Goal: Task Accomplishment & Management: Manage account settings

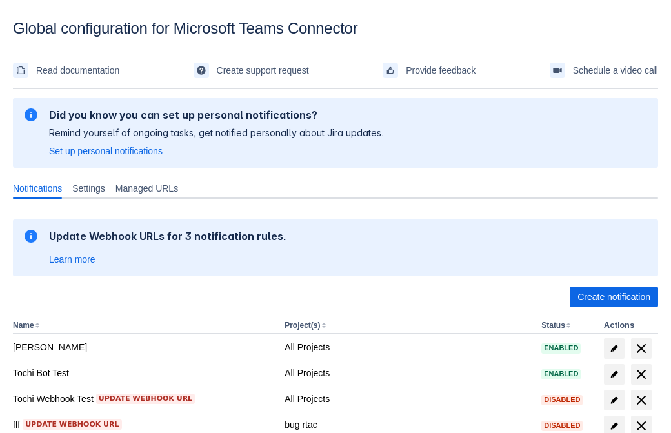
click at [613, 297] on span "Create notification" at bounding box center [613, 296] width 73 height 21
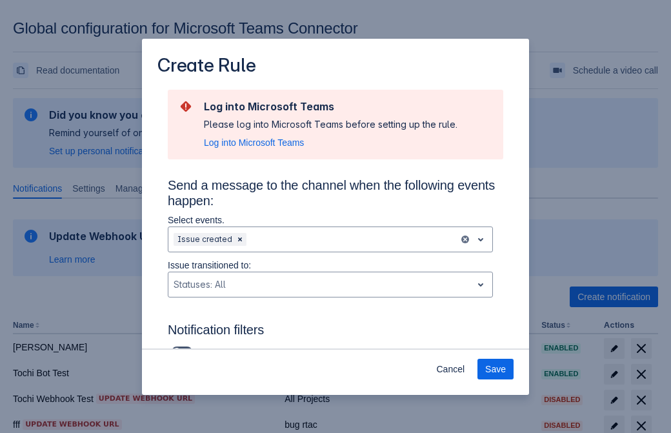
type input "RuleName-710614New Rule (43)"
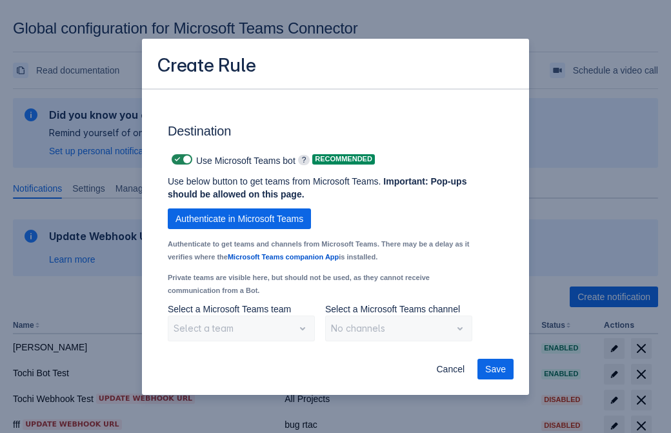
scroll to position [1070, 0]
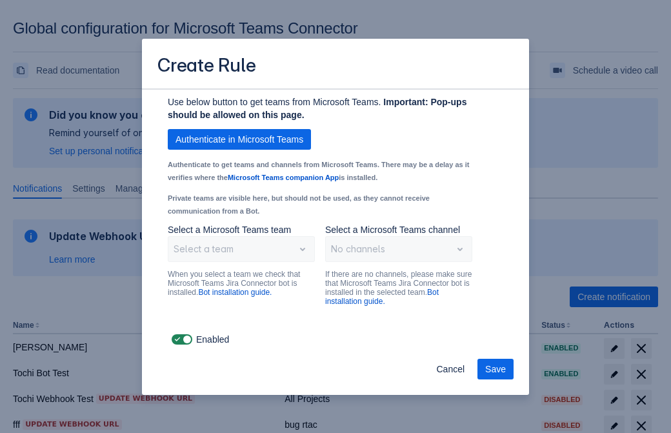
click at [239, 139] on span "Authenticate in Microsoft Teams" at bounding box center [239, 139] width 128 height 21
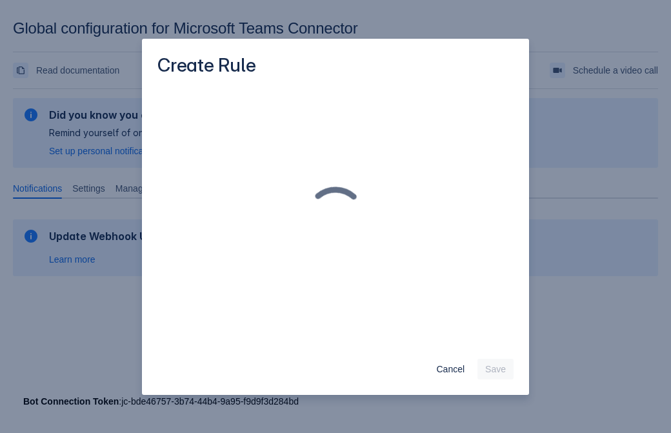
scroll to position [0, 0]
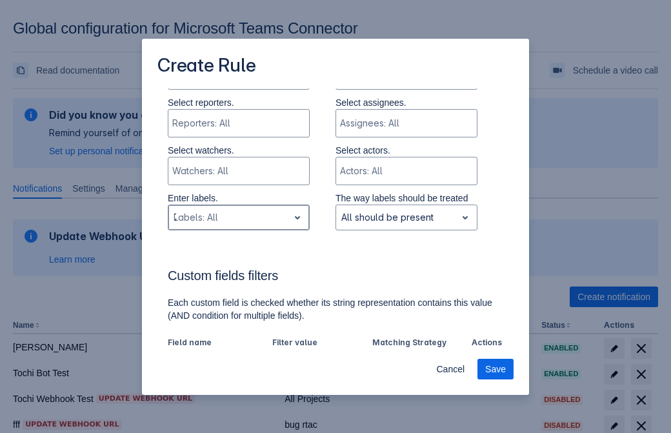
type input "710614_label"
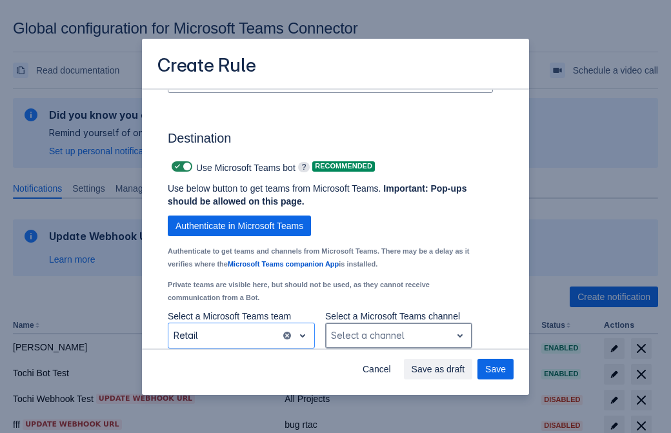
click at [398, 335] on div "Scrollable content" at bounding box center [388, 335] width 115 height 15
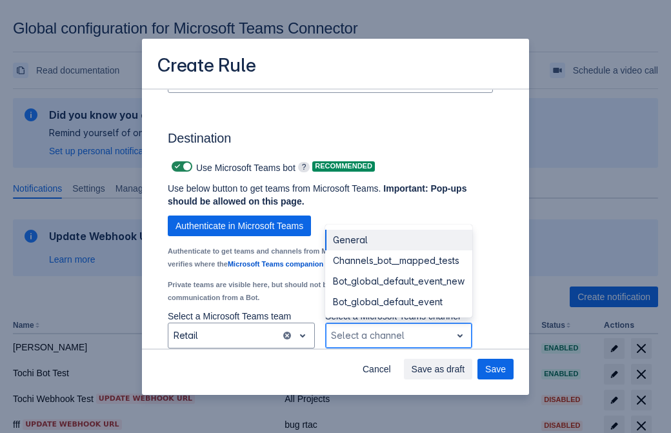
click at [398, 302] on div "Bot_global_default_event" at bounding box center [398, 301] width 147 height 21
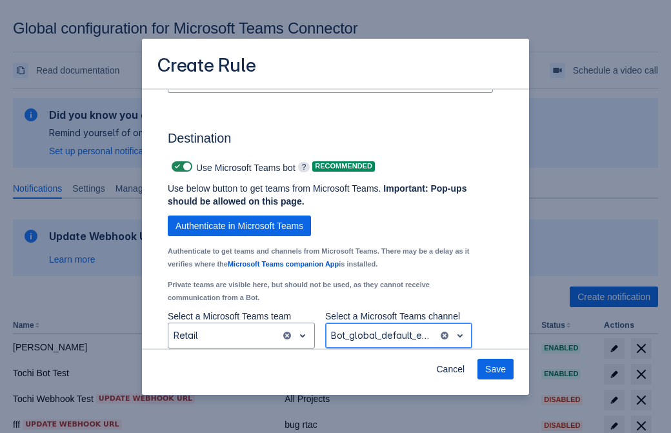
click at [495, 369] on span "Save" at bounding box center [495, 368] width 21 height 21
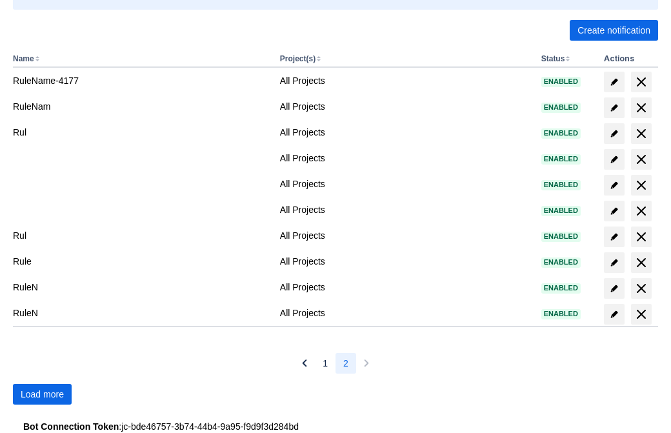
click at [42, 394] on span "Load more" at bounding box center [42, 394] width 43 height 21
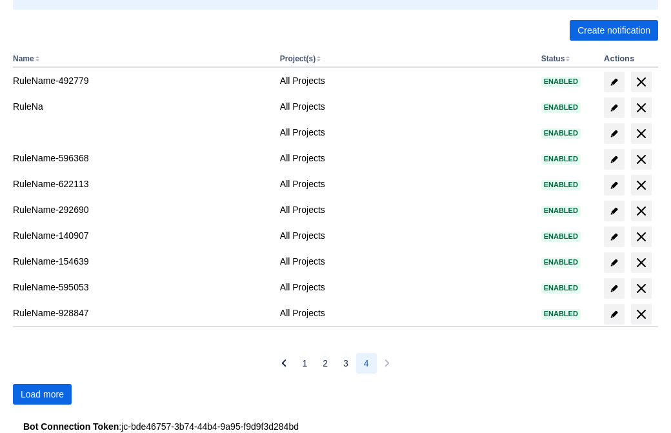
click at [42, 394] on span "Load more" at bounding box center [42, 394] width 43 height 21
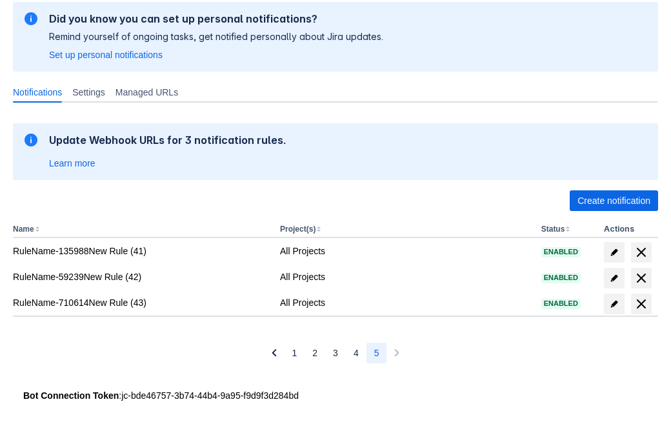
scroll to position [96, 0]
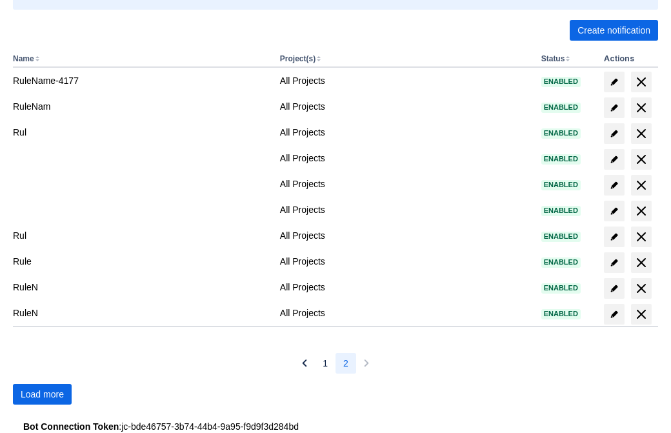
click at [42, 394] on span "Load more" at bounding box center [42, 394] width 43 height 21
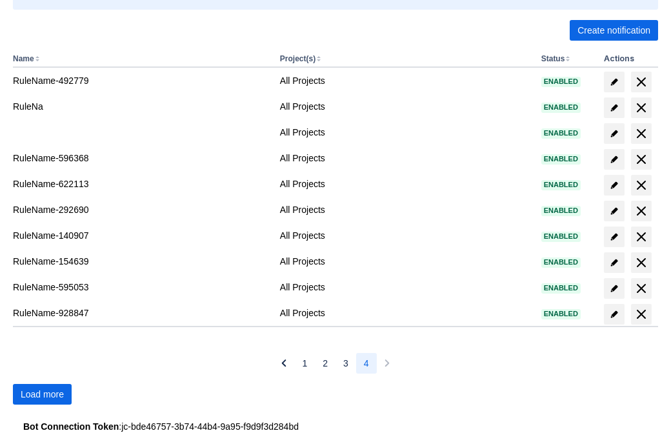
click at [42, 394] on span "Load more" at bounding box center [42, 394] width 43 height 21
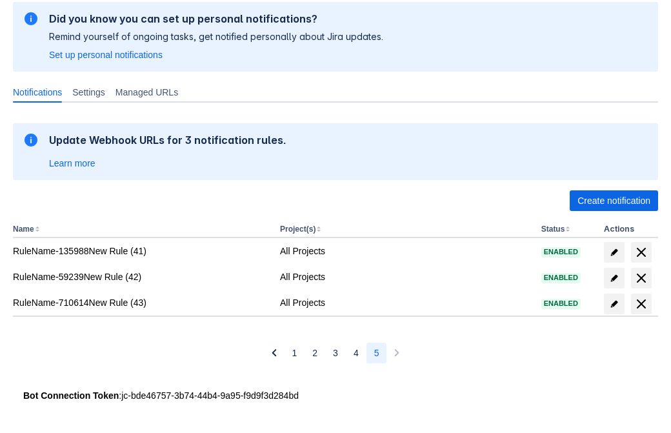
click at [640, 304] on span "delete" at bounding box center [640, 303] width 15 height 15
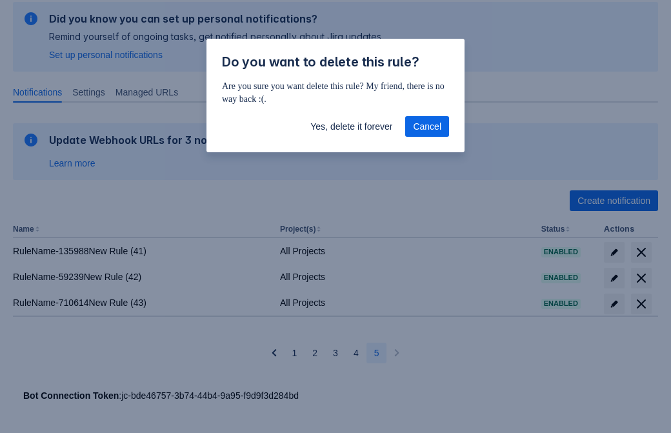
click at [351, 126] on span "Yes, delete it forever" at bounding box center [351, 126] width 82 height 21
